Goal: Browse casually: Explore the website without a specific task or goal

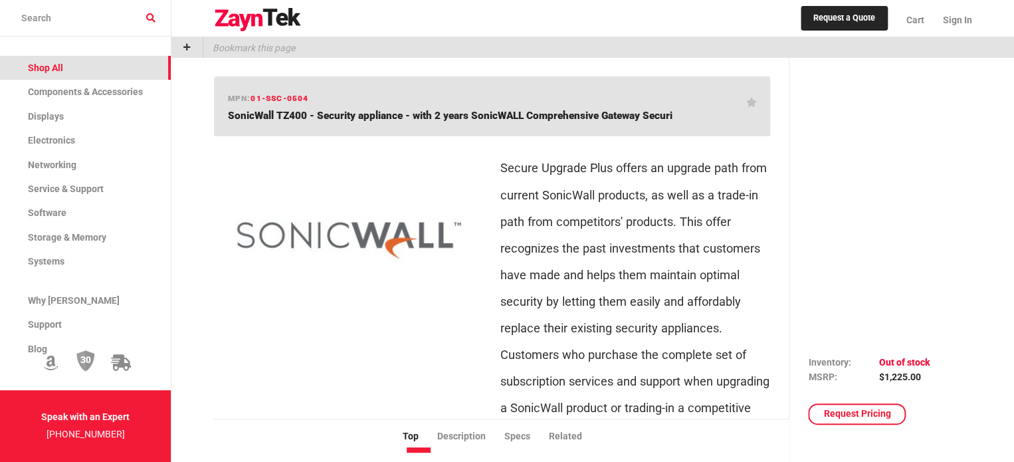
click at [50, 68] on span "Shop All" at bounding box center [45, 67] width 35 height 11
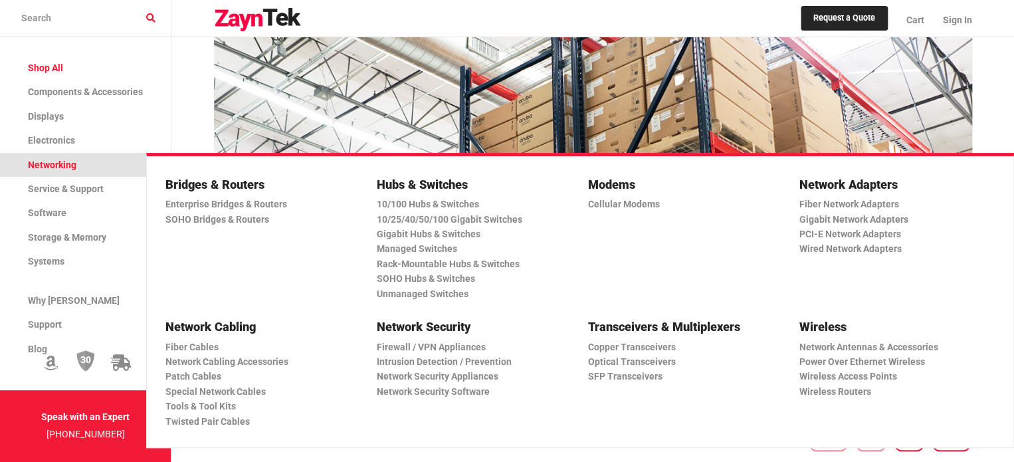
scroll to position [133, 0]
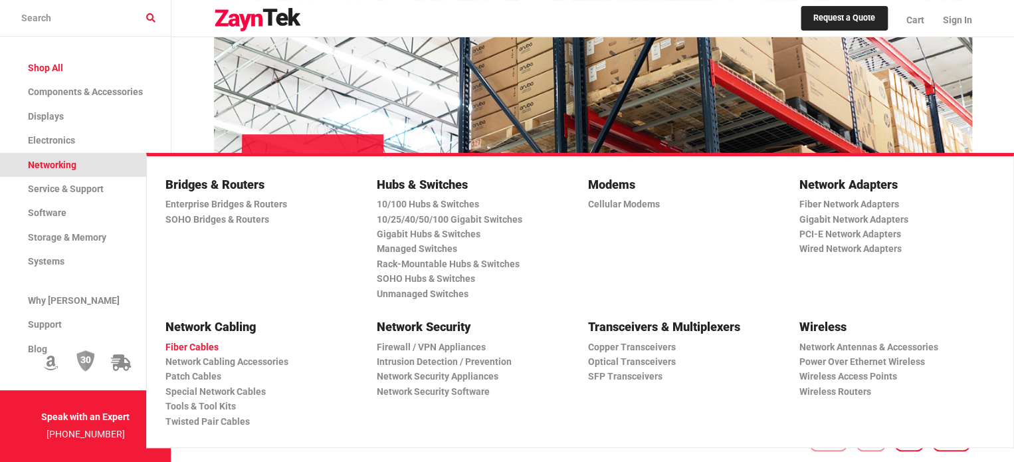
click at [183, 347] on link "Fiber Cables" at bounding box center [257, 346] width 185 height 15
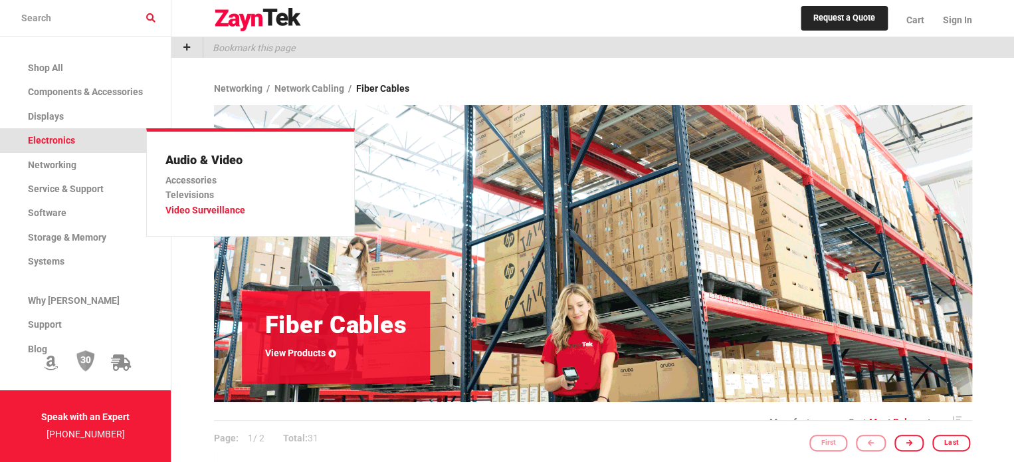
click at [202, 209] on link "Video Surveillance" at bounding box center [244, 210] width 159 height 15
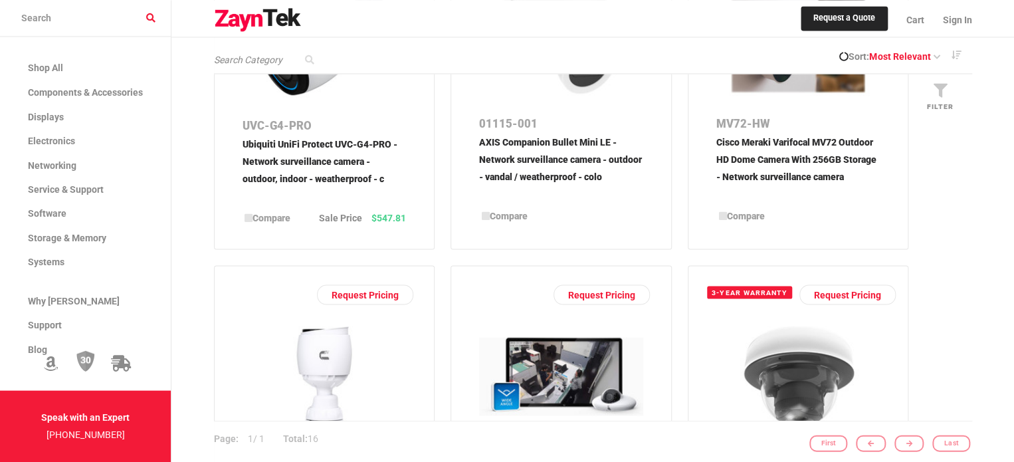
scroll to position [1188, 0]
